Goal: Information Seeking & Learning: Understand process/instructions

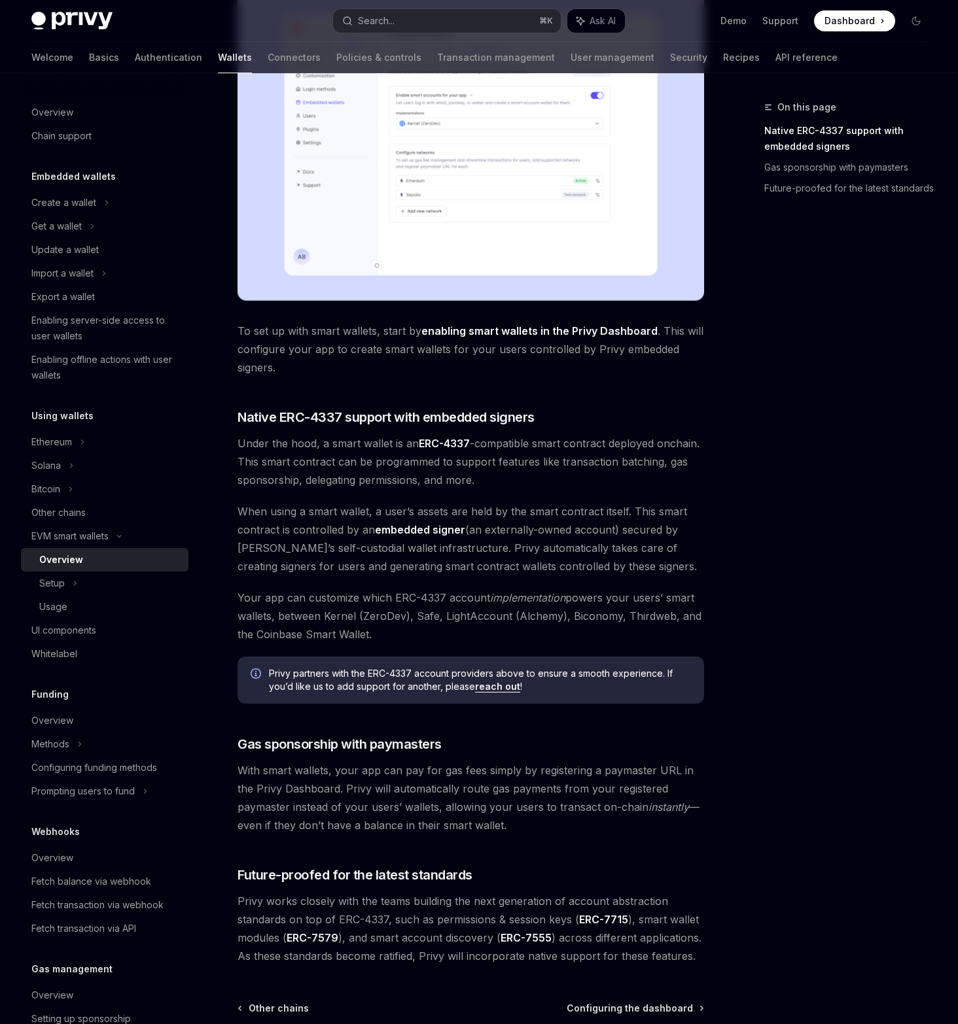
scroll to position [536, 0]
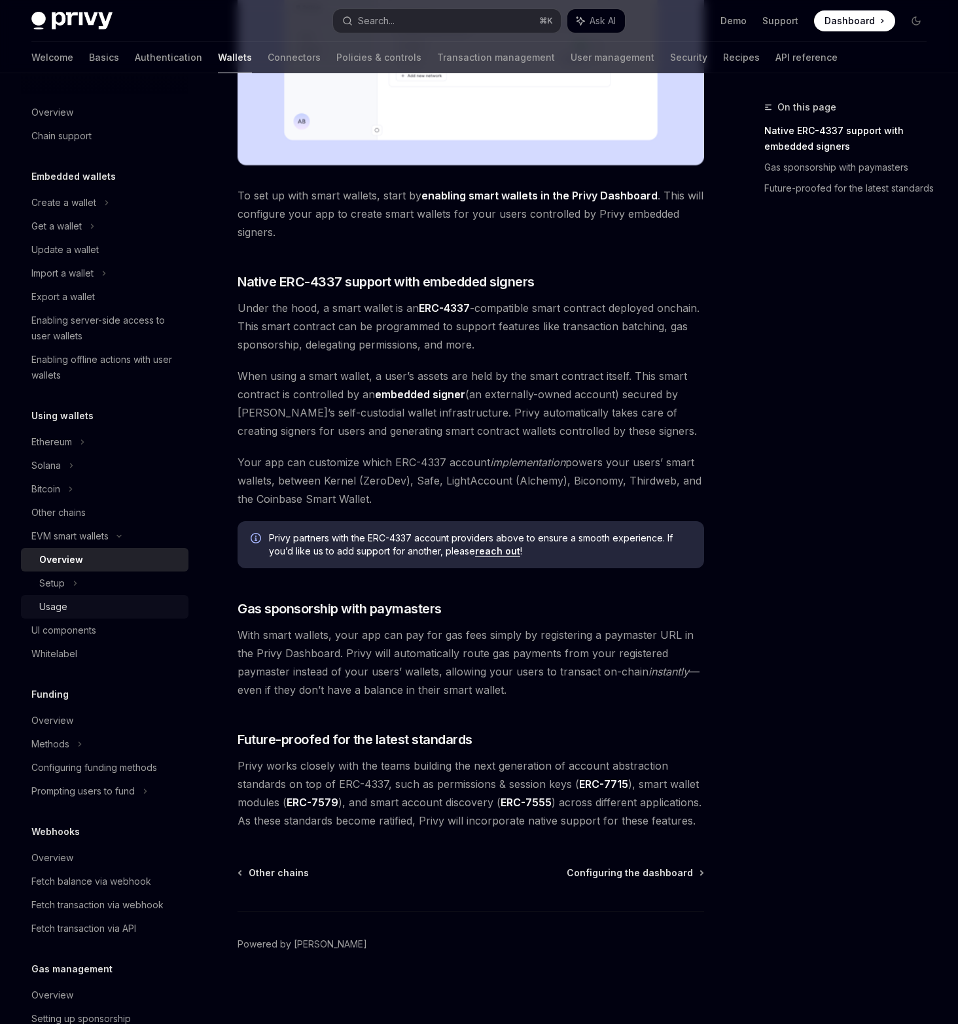
click at [84, 597] on link "Usage" at bounding box center [104, 607] width 167 height 24
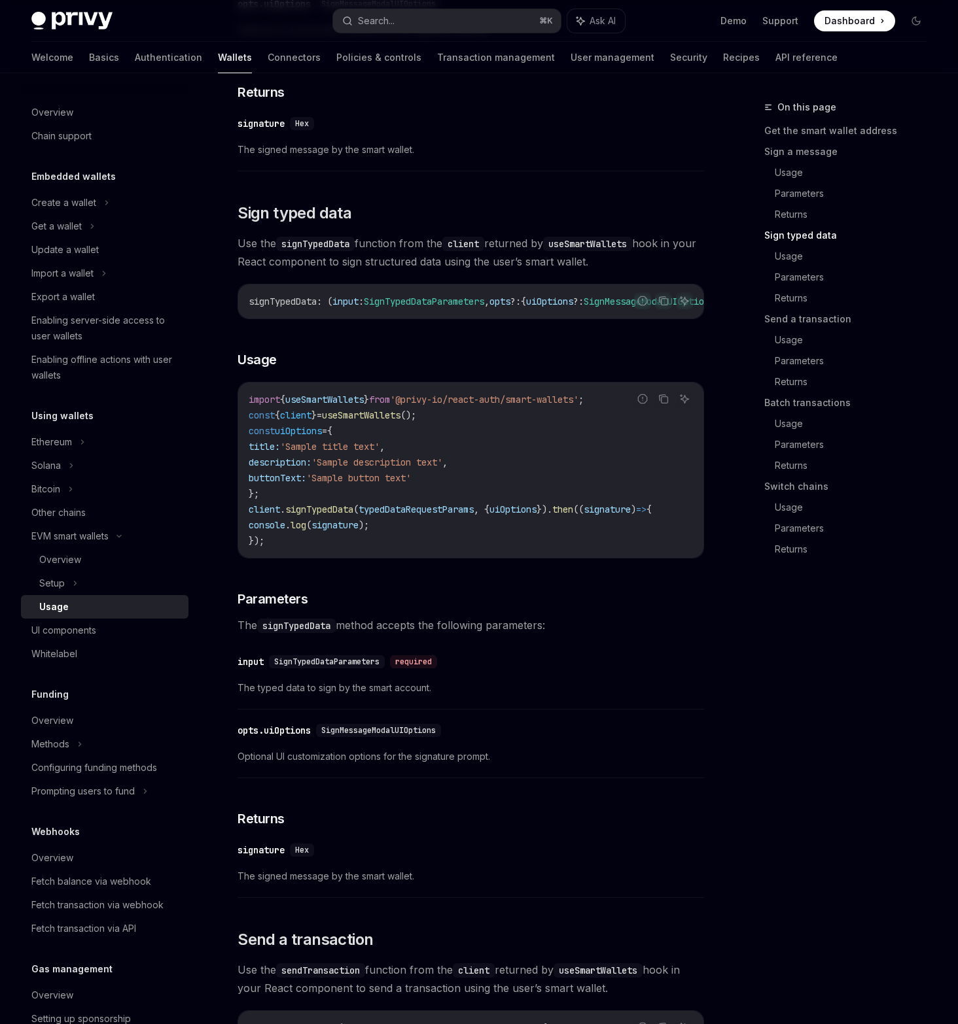
scroll to position [1215, 0]
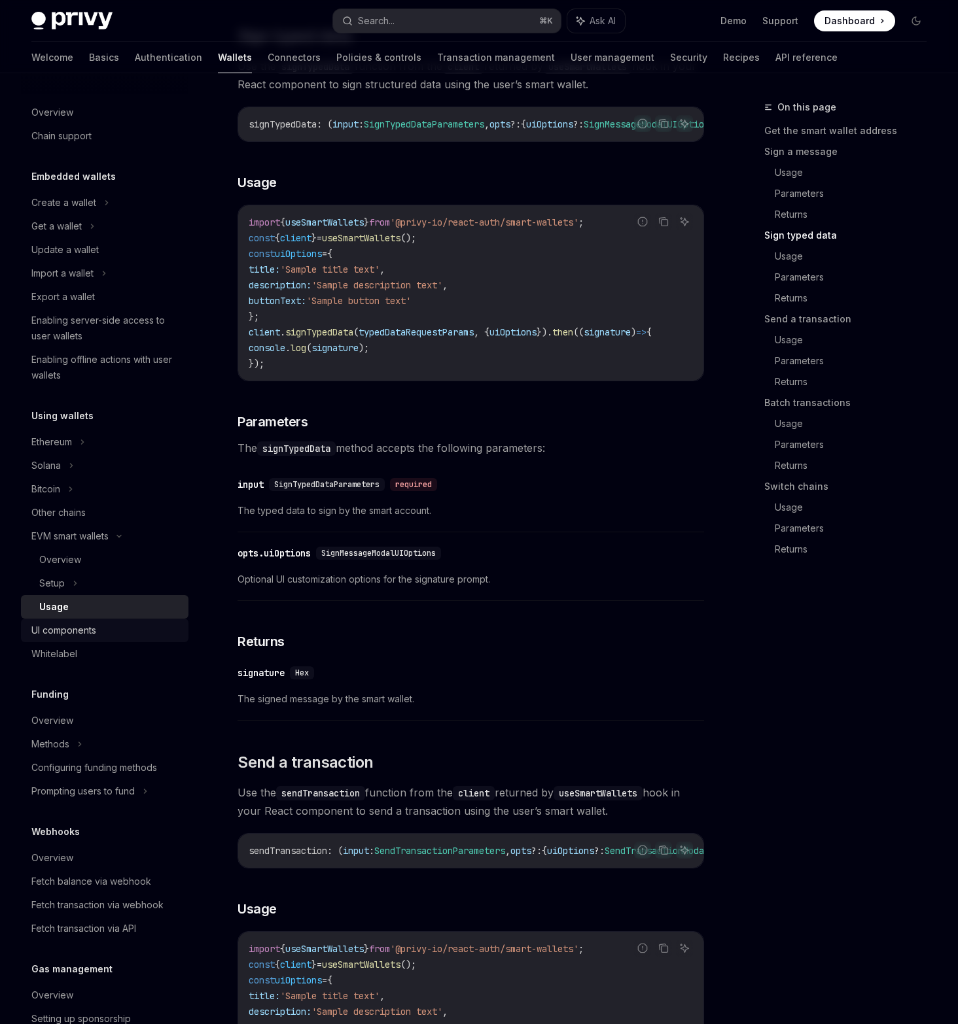
click at [112, 633] on div "UI components" at bounding box center [105, 631] width 149 height 16
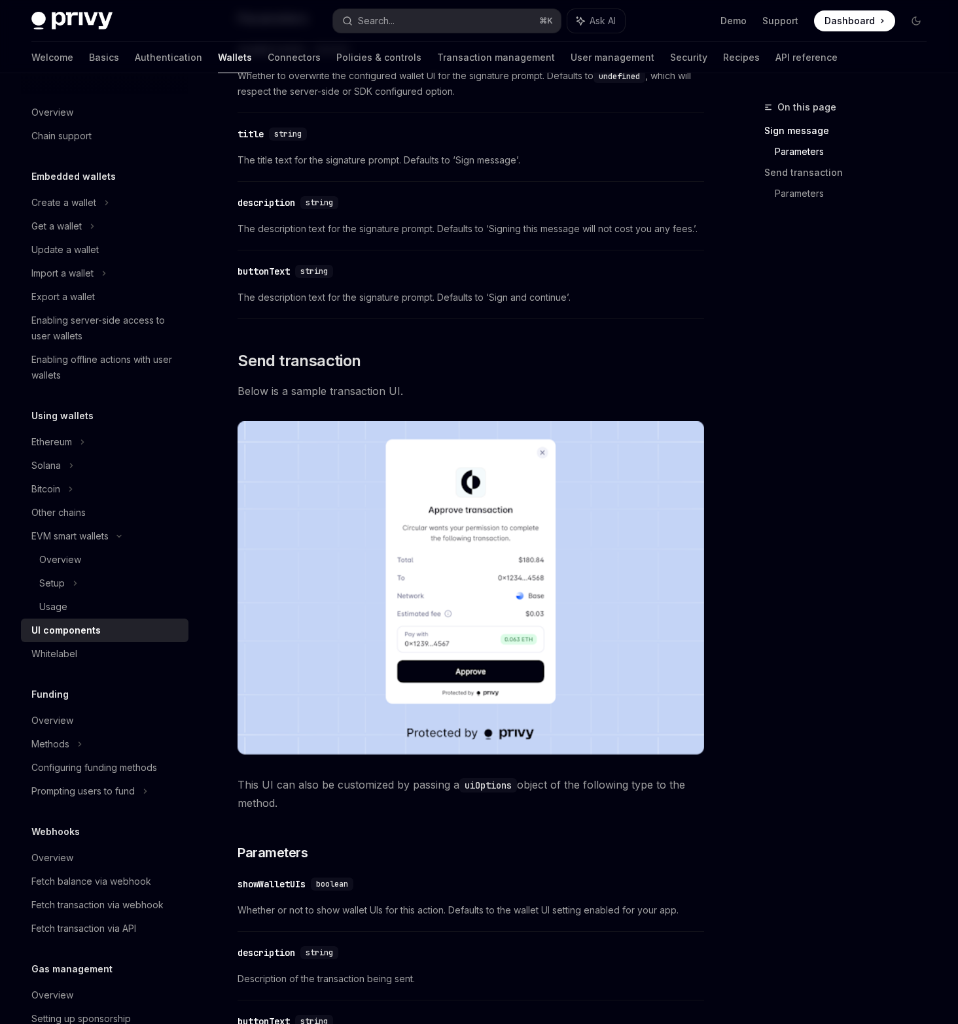
scroll to position [822, 0]
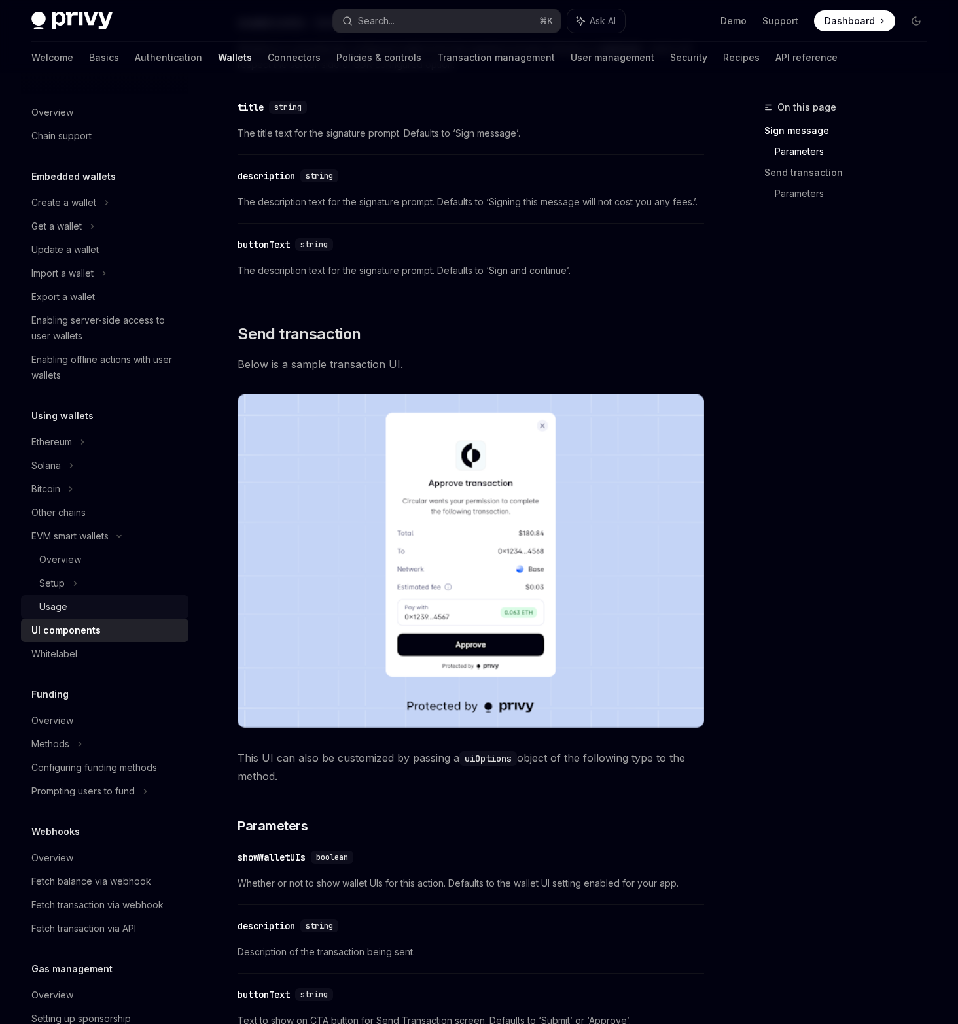
click at [101, 608] on div "Usage" at bounding box center [109, 607] width 141 height 16
type textarea "*"
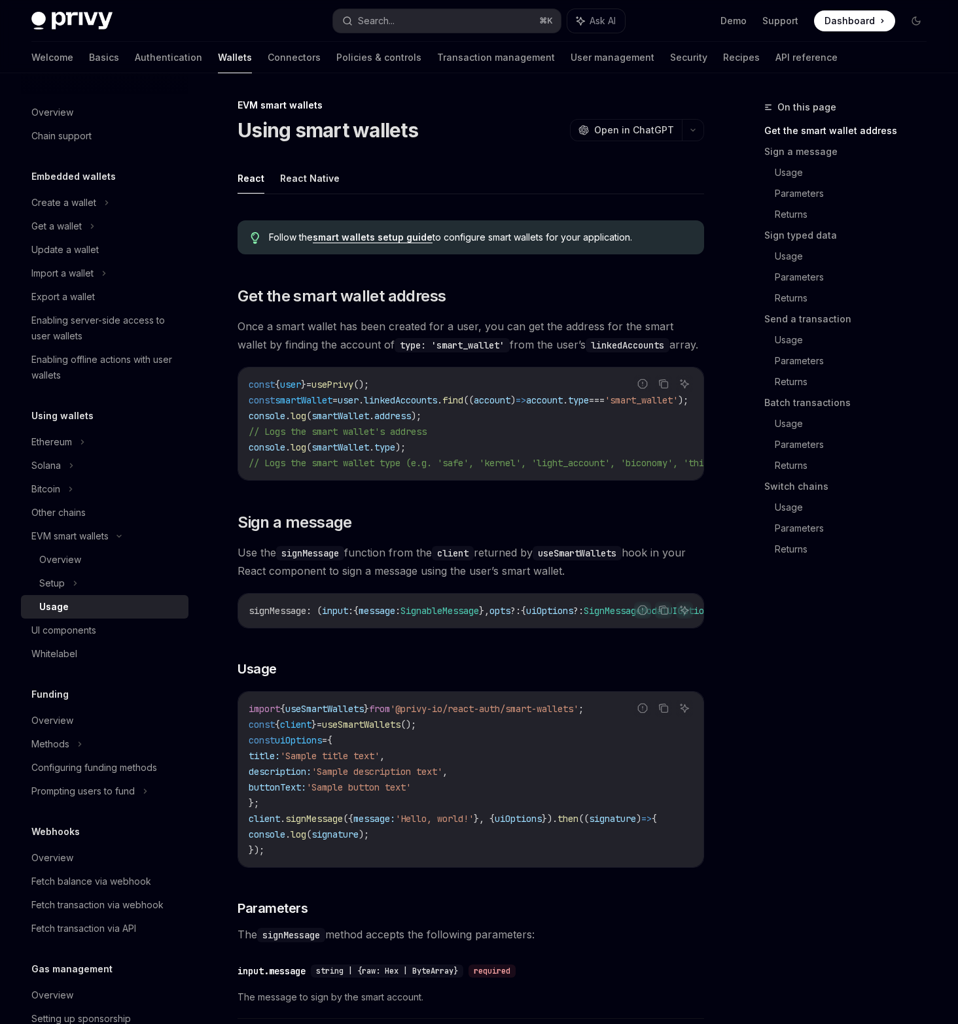
scroll to position [3, 0]
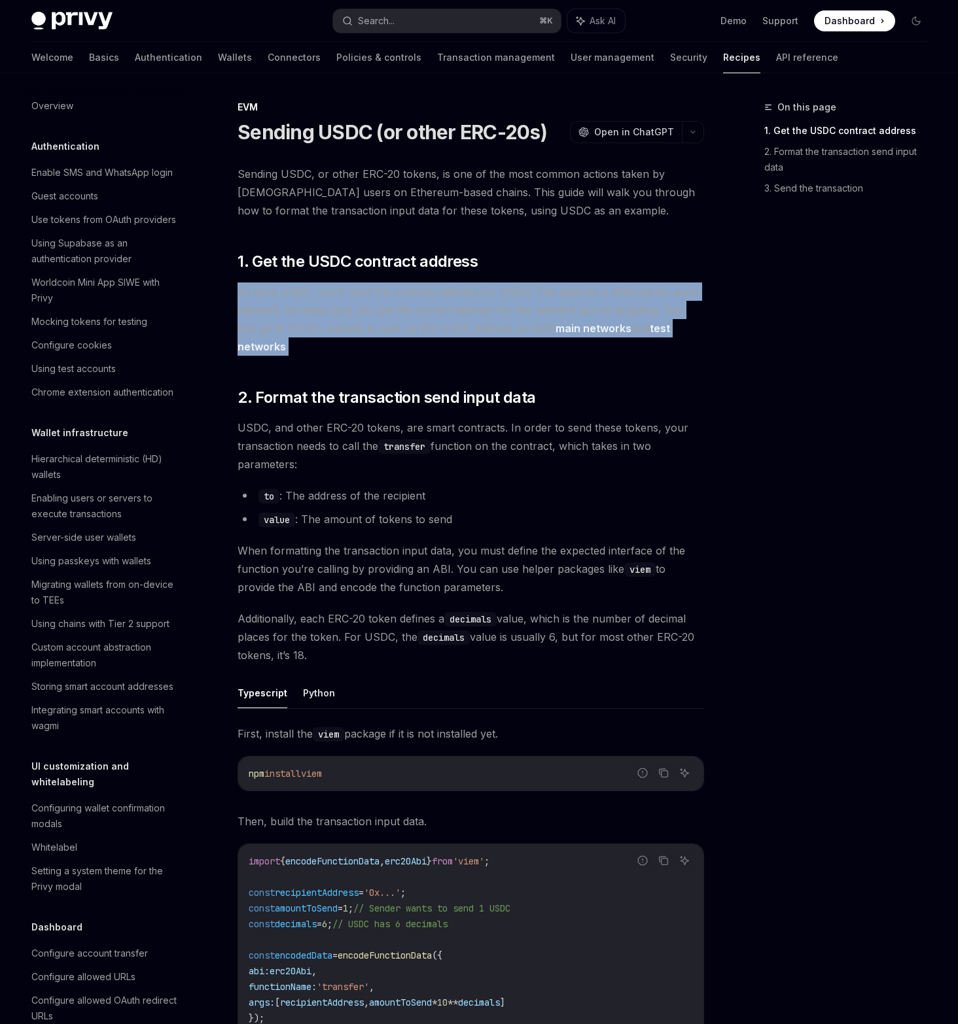
scroll to position [627, 0]
